Goal: Find contact information

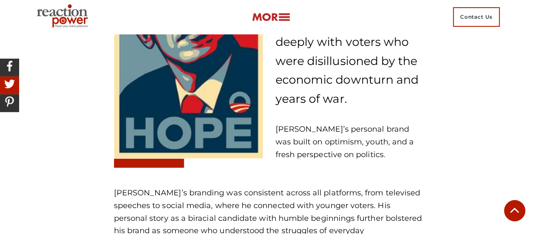
scroll to position [2029, 0]
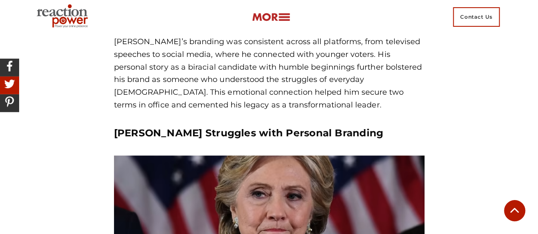
drag, startPoint x: 539, startPoint y: 16, endPoint x: 497, endPoint y: 114, distance: 107.5
click at [497, 114] on html "Contact Us Contact Us Political Branding: A Strategic Approach to Winning Heart…" at bounding box center [269, 233] width 538 height 4525
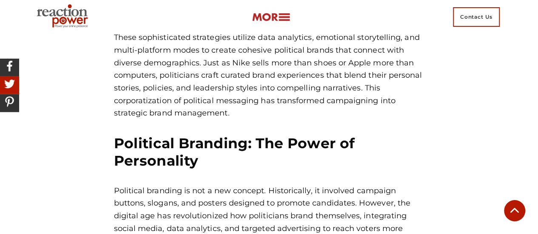
scroll to position [428, 0]
